Goal: Register for event/course

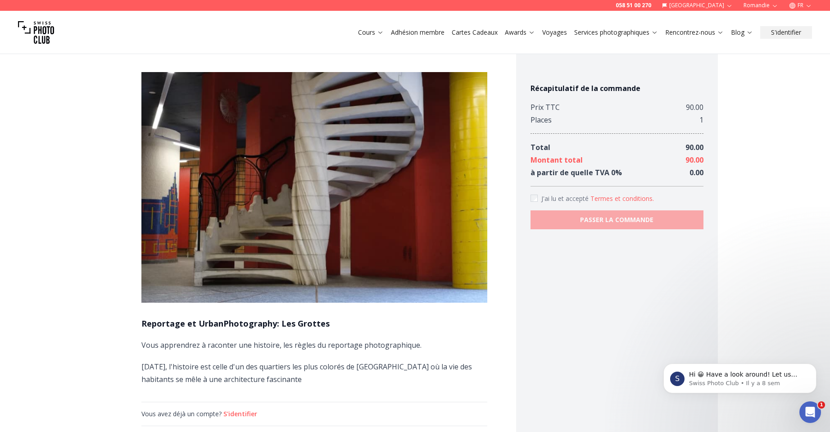
click at [368, 34] on link "Cours" at bounding box center [371, 32] width 26 height 9
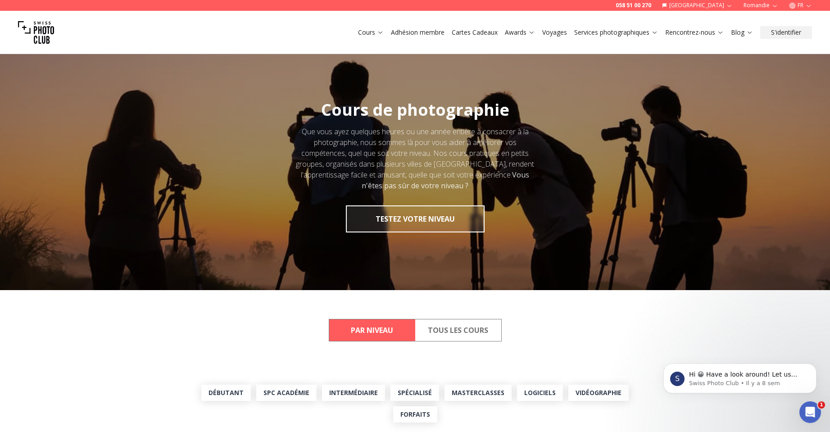
click at [490, 331] on button "Tous les cours" at bounding box center [458, 330] width 86 height 22
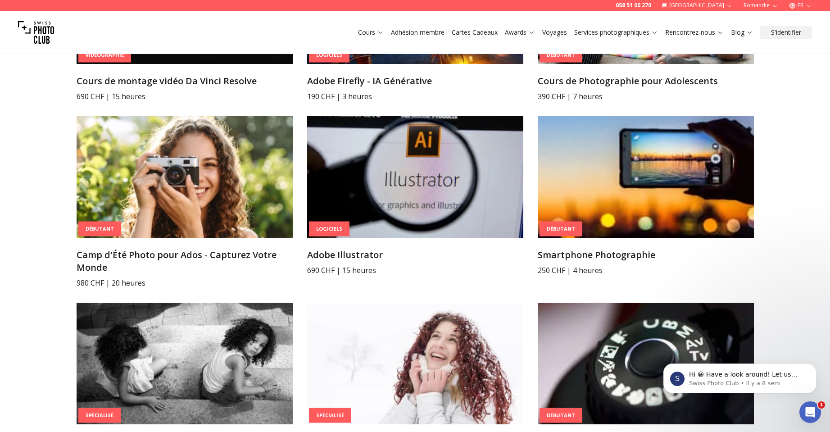
scroll to position [1892, 0]
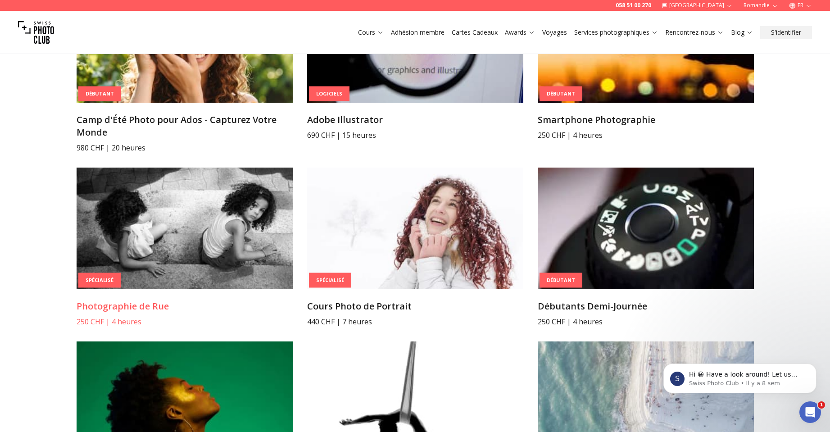
click at [210, 206] on img at bounding box center [185, 229] width 216 height 122
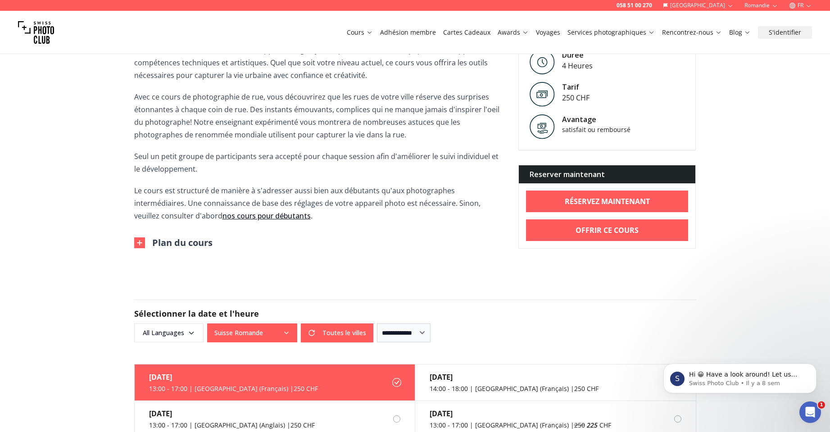
scroll to position [540, 0]
click at [350, 330] on button "Toutes le villes" at bounding box center [337, 332] width 73 height 19
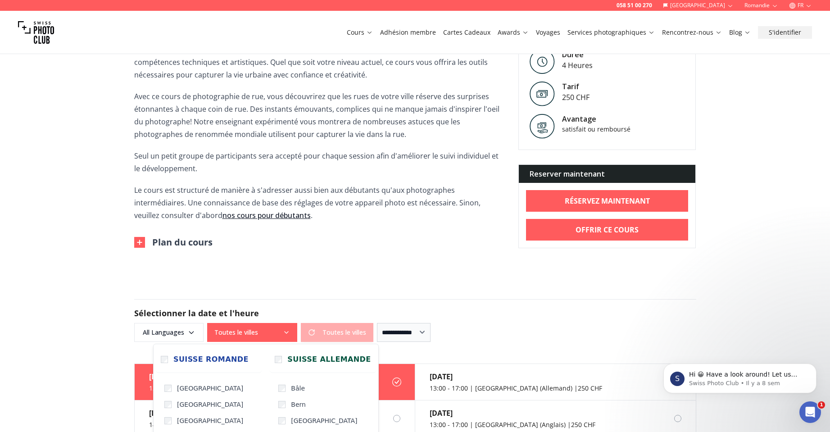
click at [263, 332] on button "Toutes le villes" at bounding box center [252, 332] width 90 height 19
click at [168, 360] on label "Suisse Romande" at bounding box center [208, 359] width 107 height 27
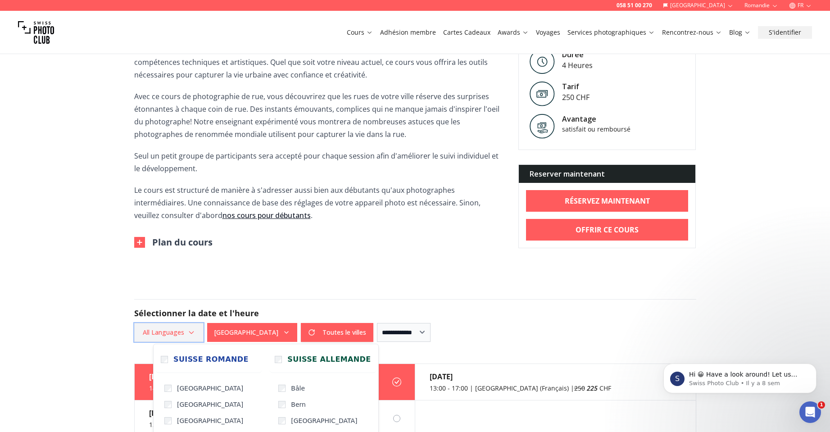
click at [183, 336] on span "All Languages" at bounding box center [169, 332] width 67 height 16
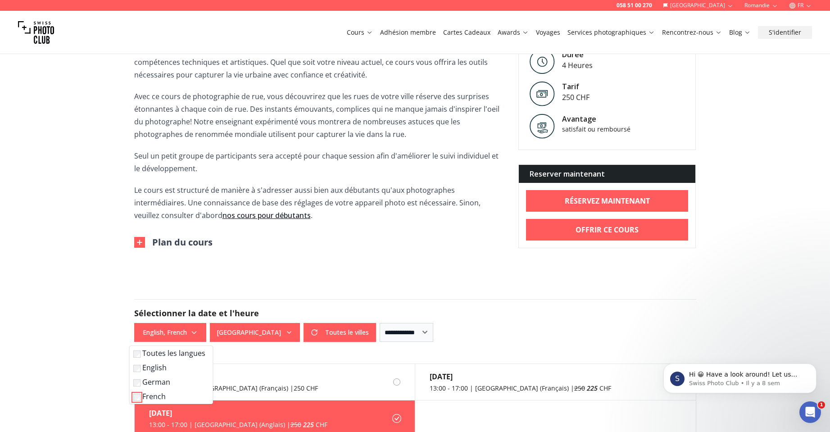
scroll to position [676, 0]
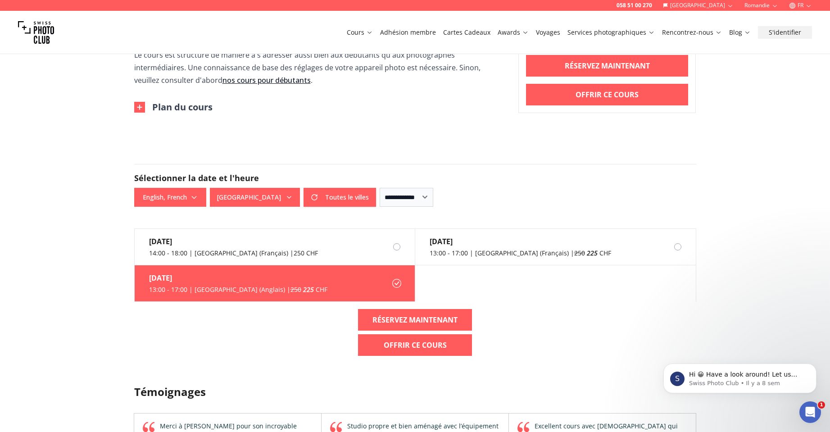
click at [294, 284] on label "[DATE] 13:00 - 17:00 | [GEOGRAPHIC_DATA] (Anglais) | 250 225 CHF" at bounding box center [275, 283] width 281 height 36
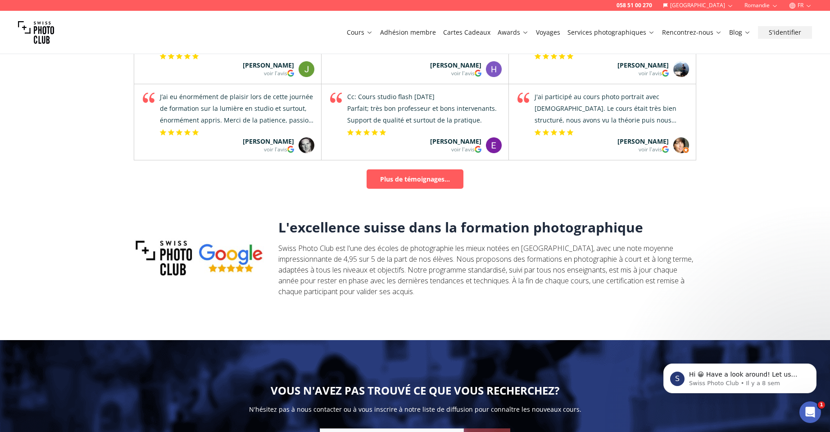
scroll to position [1216, 0]
